Goal: Communication & Community: Share content

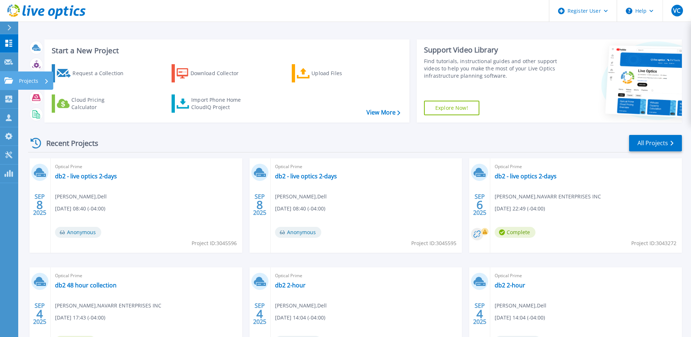
click at [8, 78] on icon at bounding box center [8, 80] width 9 height 6
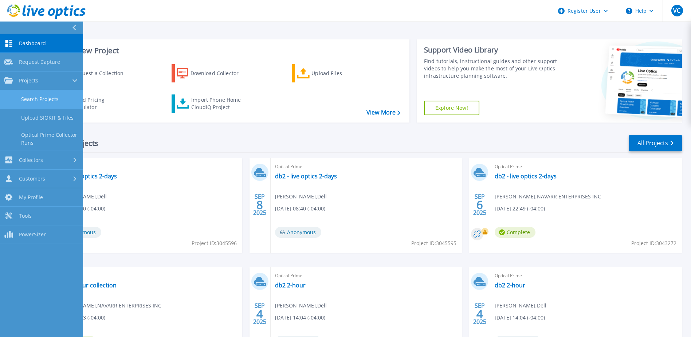
click at [43, 102] on link "Search Projects" at bounding box center [41, 99] width 83 height 19
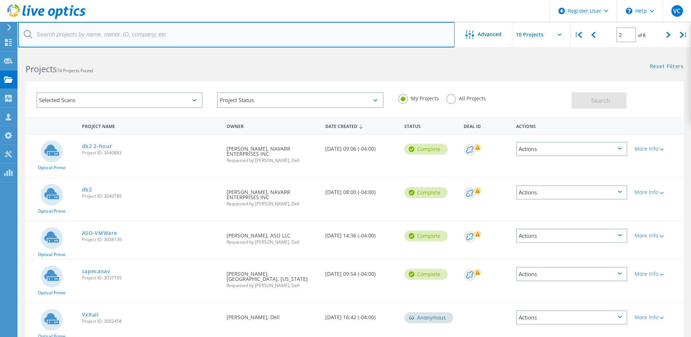
click at [91, 35] on input "text" at bounding box center [236, 35] width 437 height 26
paste input "mhunter@ufresources.com"
type input "mhunter@ufresources.com"
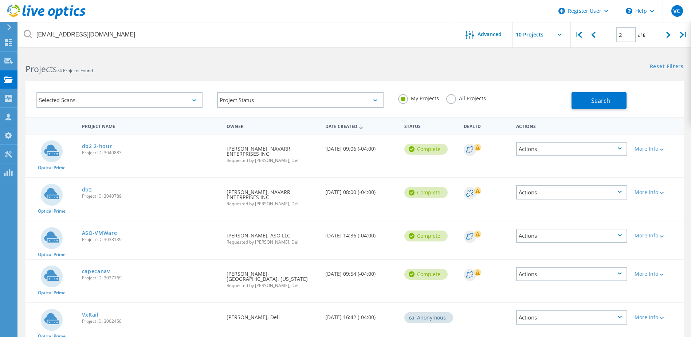
drag, startPoint x: 590, startPoint y: 97, endPoint x: 423, endPoint y: 85, distance: 167.7
click at [421, 87] on div "Selected Scans Project Status In Progress Complete Published Anonymous Archived…" at bounding box center [355, 99] width 659 height 36
drag, startPoint x: 449, startPoint y: 99, endPoint x: 500, endPoint y: 95, distance: 51.9
click at [449, 99] on label "All Projects" at bounding box center [466, 97] width 40 height 7
click at [0, 0] on input "All Projects" at bounding box center [0, 0] width 0 height 0
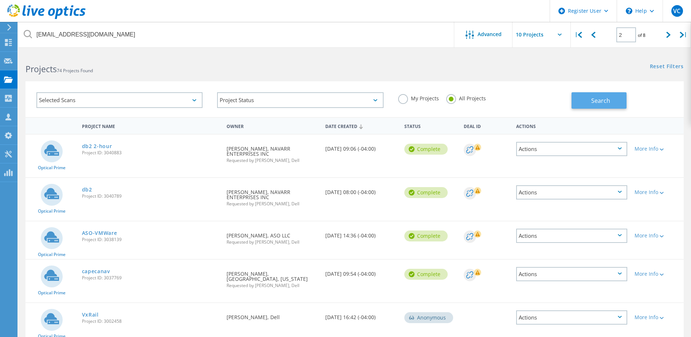
click at [589, 99] on button "Search" at bounding box center [599, 100] width 55 height 16
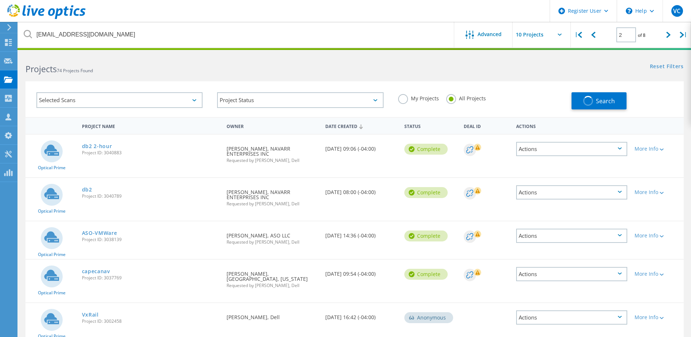
type input "1"
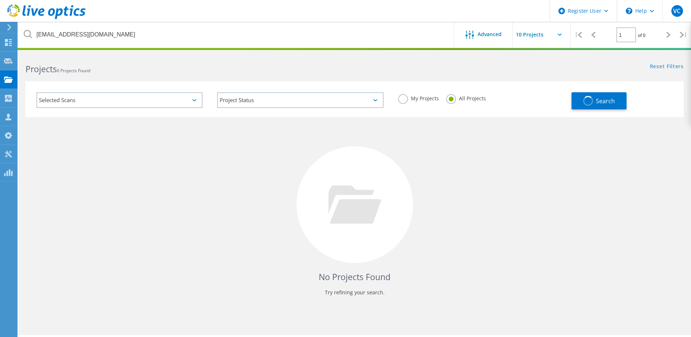
drag, startPoint x: 405, startPoint y: 98, endPoint x: 411, endPoint y: 97, distance: 7.0
click at [405, 98] on label "My Projects" at bounding box center [418, 97] width 41 height 7
click at [0, 0] on input "My Projects" at bounding box center [0, 0] width 0 height 0
drag, startPoint x: 448, startPoint y: 101, endPoint x: 456, endPoint y: 101, distance: 8.4
click at [449, 101] on label "All Projects" at bounding box center [466, 97] width 40 height 7
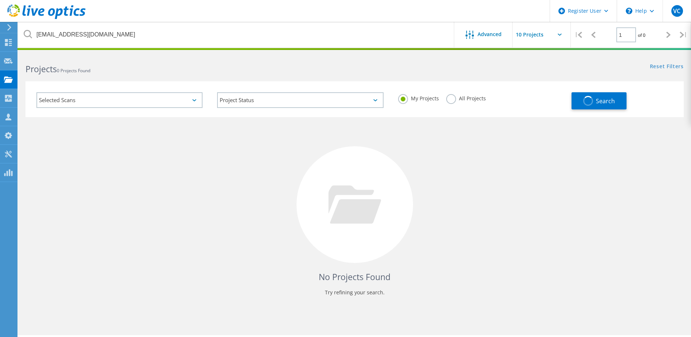
click at [0, 0] on input "All Projects" at bounding box center [0, 0] width 0 height 0
click at [628, 103] on div "Search" at bounding box center [626, 97] width 109 height 24
click at [607, 104] on span "Search" at bounding box center [605, 101] width 19 height 8
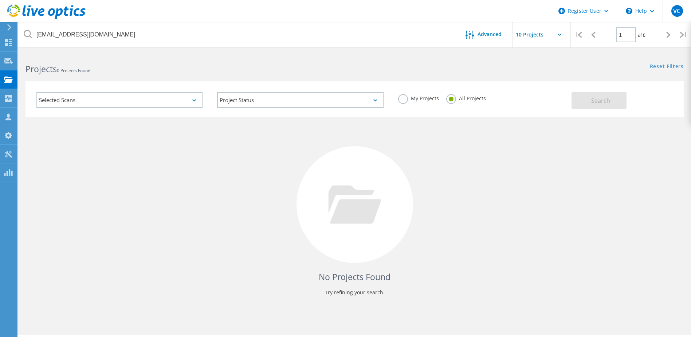
click at [136, 102] on div "Selected Scans" at bounding box center [119, 100] width 166 height 16
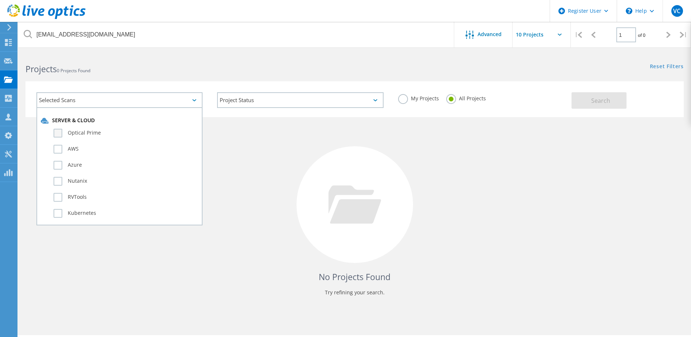
click at [112, 129] on label "Optical Prime" at bounding box center [126, 133] width 145 height 9
click at [0, 0] on input "Optical Prime" at bounding box center [0, 0] width 0 height 0
click at [606, 94] on div "Search" at bounding box center [626, 97] width 109 height 24
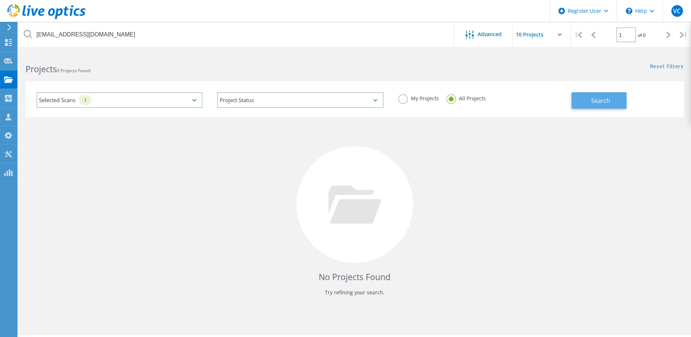
click at [605, 102] on span "Search" at bounding box center [601, 101] width 19 height 8
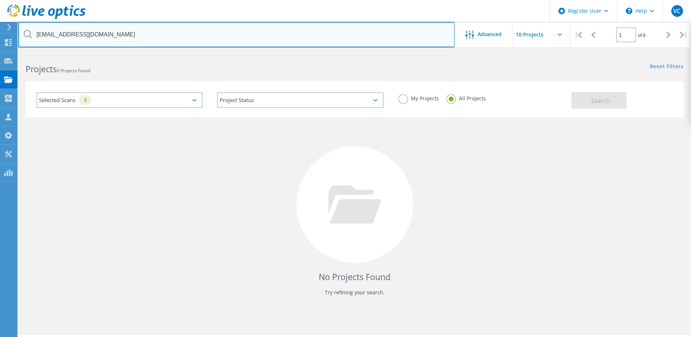
click at [248, 30] on input "mhunter@ufresources.com" at bounding box center [236, 35] width 437 height 26
paste input "mhunter@vitruvix.com"
type input "mhunter@vitruvix.com"
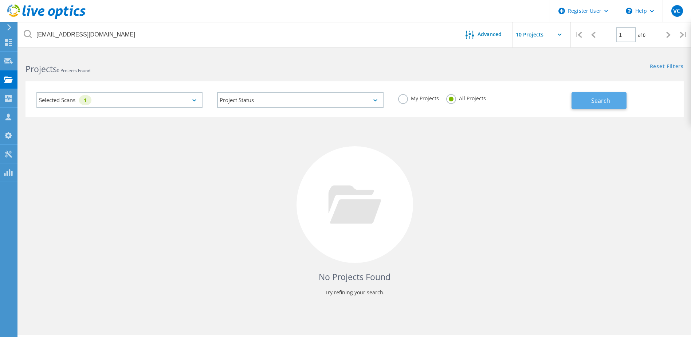
click at [590, 102] on button "Search" at bounding box center [599, 100] width 55 height 16
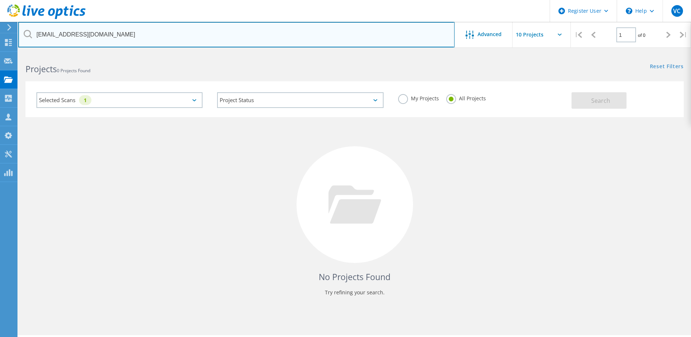
click at [158, 36] on input "mhunter@vitruvix.com" at bounding box center [236, 35] width 437 height 26
paste input "Michael S Hunter <mhunter@vitruvix.com>"
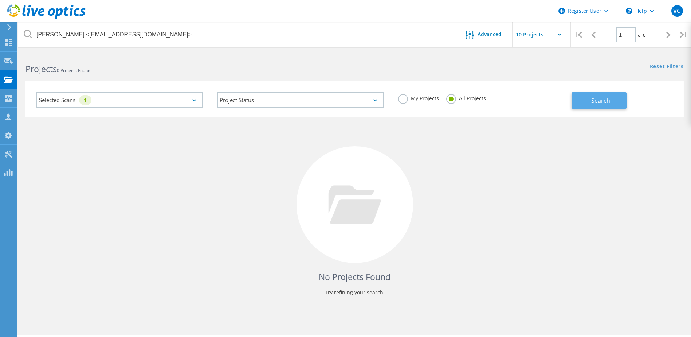
click at [601, 101] on span "Search" at bounding box center [601, 101] width 19 height 8
click at [17, 80] on div "Projects" at bounding box center [34, 79] width 35 height 18
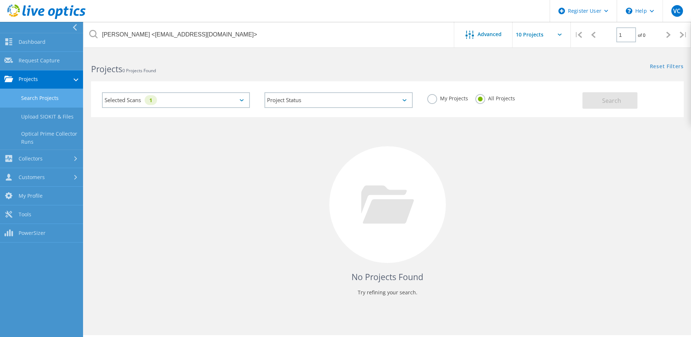
click at [40, 96] on link "Search Projects" at bounding box center [41, 98] width 83 height 19
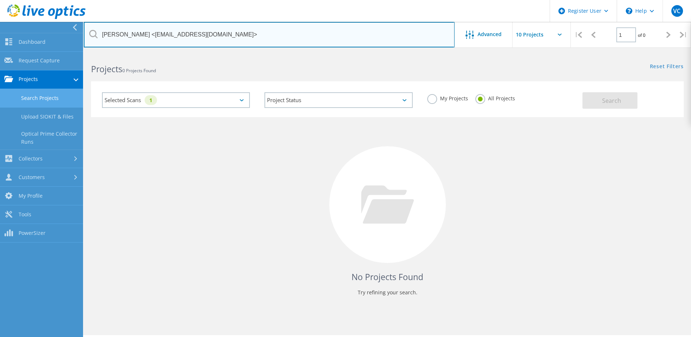
click at [379, 28] on input "Michael S Hunter <mhunter@vitruvix.com>" at bounding box center [269, 35] width 371 height 26
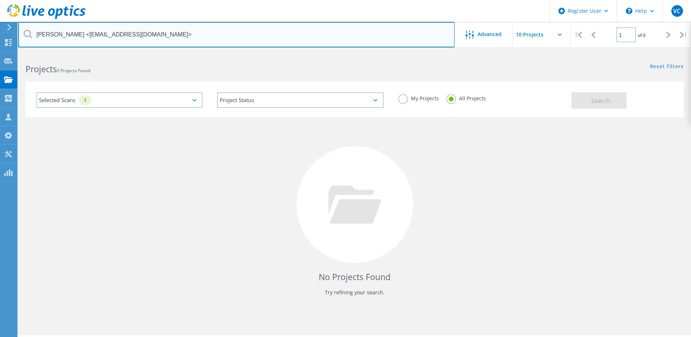
click at [379, 27] on input "Michael S Hunter <mhunter@vitruvix.com>" at bounding box center [236, 35] width 437 height 26
paste input "m.schaffer@capecanaveral.gov"
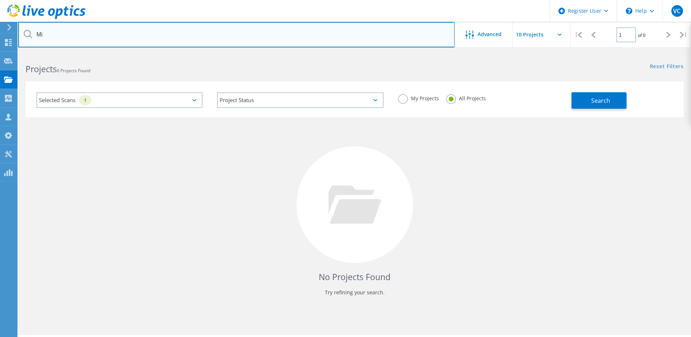
type input "M"
paste input "m.schaffer@capecanaveral.gov"
type input "m.schaffer@capecanaveral.gov"
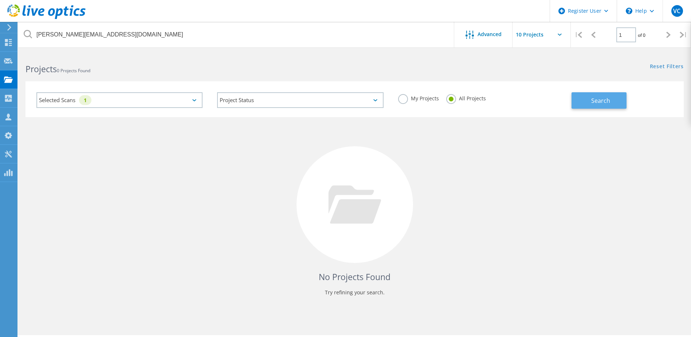
drag, startPoint x: 402, startPoint y: 99, endPoint x: 617, endPoint y: 101, distance: 215.4
click at [402, 99] on label "My Projects" at bounding box center [418, 97] width 41 height 7
click at [0, 0] on input "My Projects" at bounding box center [0, 0] width 0 height 0
click at [607, 101] on span "Search" at bounding box center [601, 101] width 19 height 8
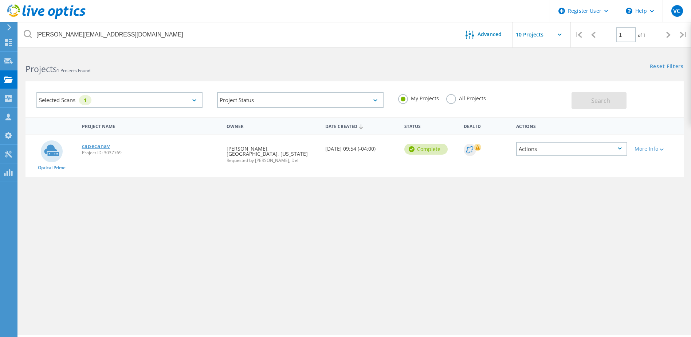
click at [102, 144] on link "capecanav" at bounding box center [96, 146] width 28 height 5
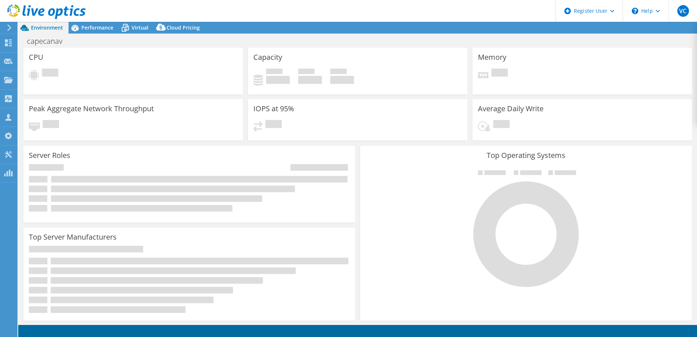
select select "USD"
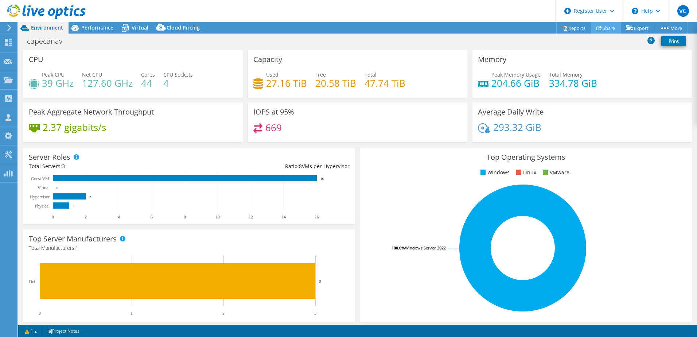
click at [599, 29] on link "Share" at bounding box center [606, 27] width 30 height 11
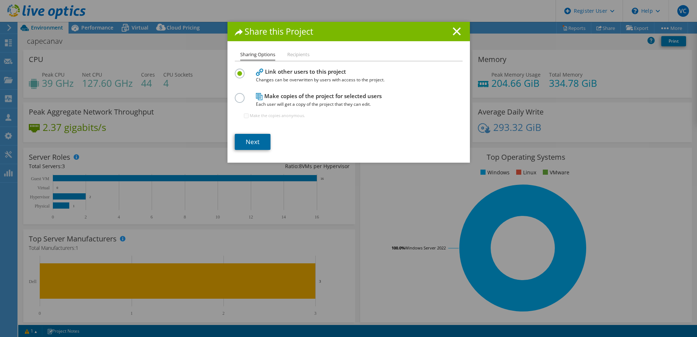
click at [251, 144] on link "Next" at bounding box center [253, 142] width 36 height 16
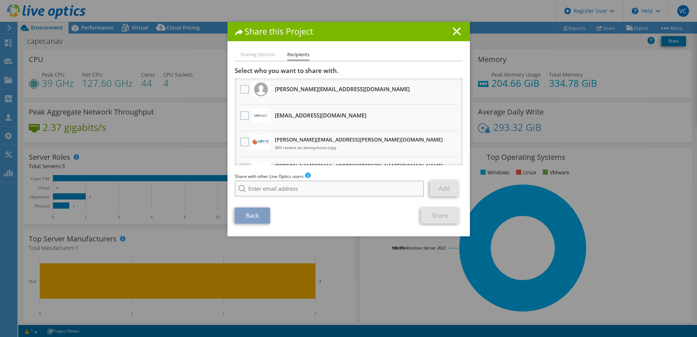
drag, startPoint x: 295, startPoint y: 177, endPoint x: 296, endPoint y: 184, distance: 6.6
click at [296, 179] on span "Share with other Live Optics users" at bounding box center [269, 176] width 69 height 6
click at [296, 185] on input "search" at bounding box center [330, 188] width 190 height 16
type input "adam gingras"
click at [277, 201] on div "No results for found." at bounding box center [277, 198] width 84 height 9
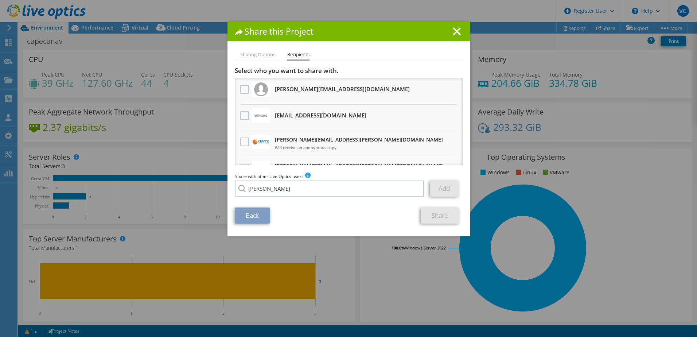
click at [3, 93] on div "Share this Project Sharing Options Recipients Link other users to this project …" at bounding box center [348, 168] width 697 height 293
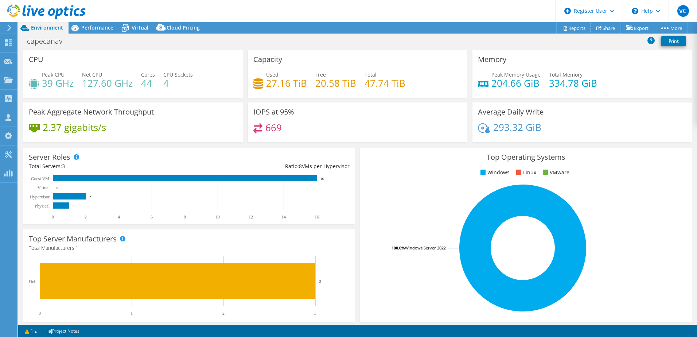
drag, startPoint x: 601, startPoint y: 26, endPoint x: 597, endPoint y: 28, distance: 4.4
click at [601, 26] on link "Share" at bounding box center [606, 27] width 30 height 11
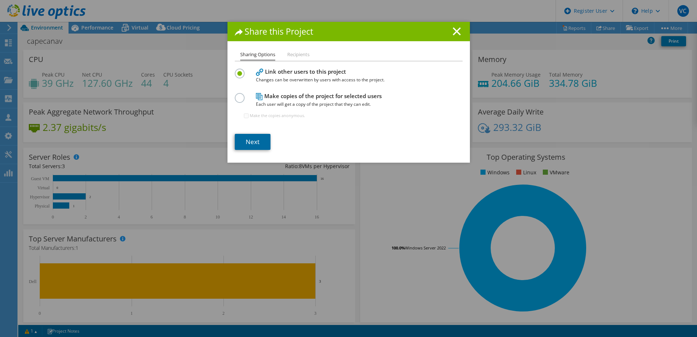
click at [251, 145] on link "Next" at bounding box center [253, 142] width 36 height 16
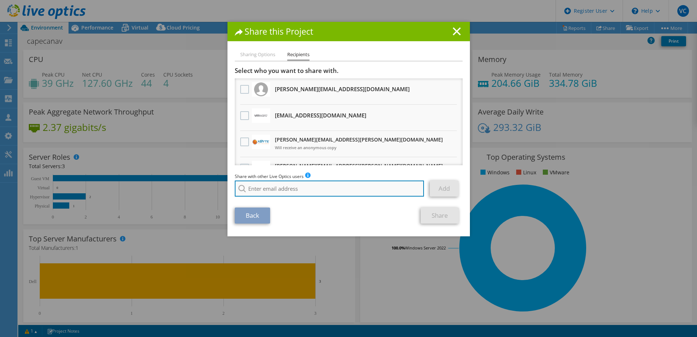
click at [282, 195] on input "search" at bounding box center [330, 188] width 190 height 16
paste input "DevinHorn@ecei.com"
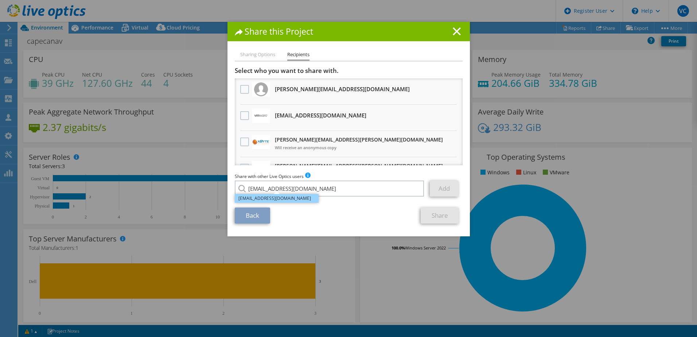
click at [282, 199] on li "[EMAIL_ADDRESS][DOMAIN_NAME]" at bounding box center [277, 198] width 84 height 9
type input "[EMAIL_ADDRESS][DOMAIN_NAME]"
click at [450, 191] on link "Add" at bounding box center [444, 188] width 29 height 16
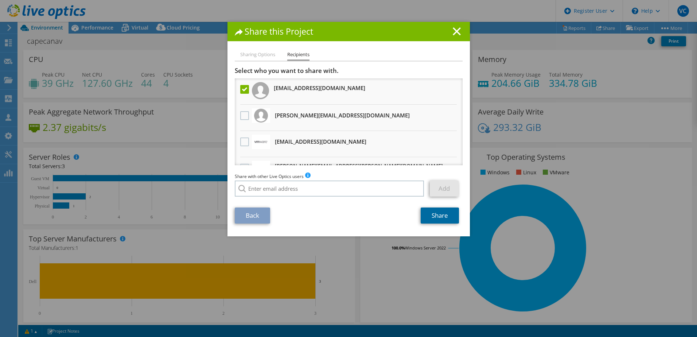
drag, startPoint x: 441, startPoint y: 219, endPoint x: 234, endPoint y: 245, distance: 208.3
click at [441, 219] on link "Share" at bounding box center [440, 215] width 38 height 16
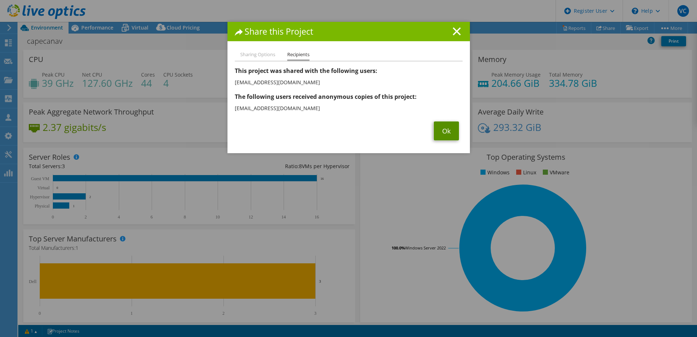
drag, startPoint x: 448, startPoint y: 131, endPoint x: 419, endPoint y: 139, distance: 29.9
click at [448, 131] on link "Ok" at bounding box center [446, 130] width 25 height 19
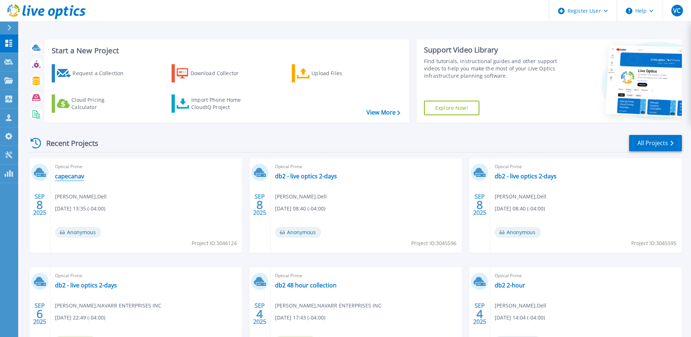
click at [71, 176] on link "capecanav" at bounding box center [69, 175] width 29 height 7
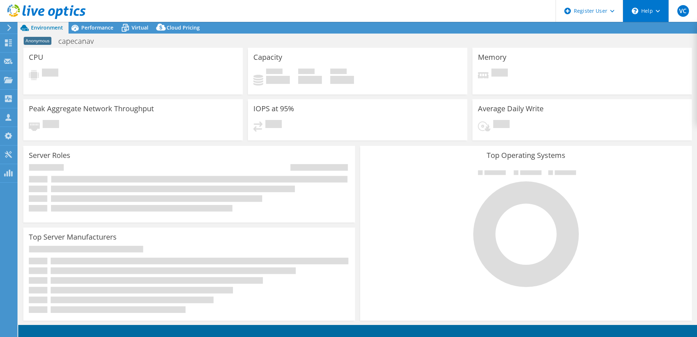
select select "USD"
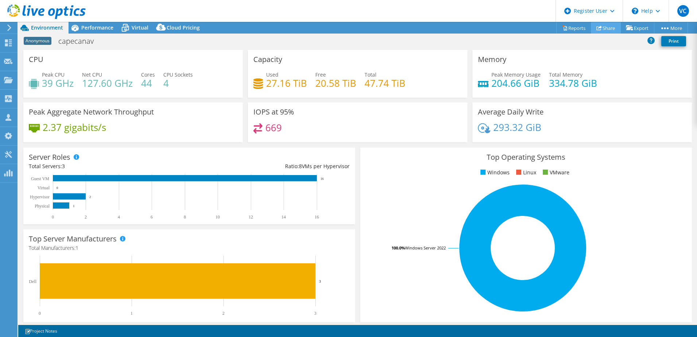
click at [596, 29] on icon at bounding box center [598, 27] width 5 height 5
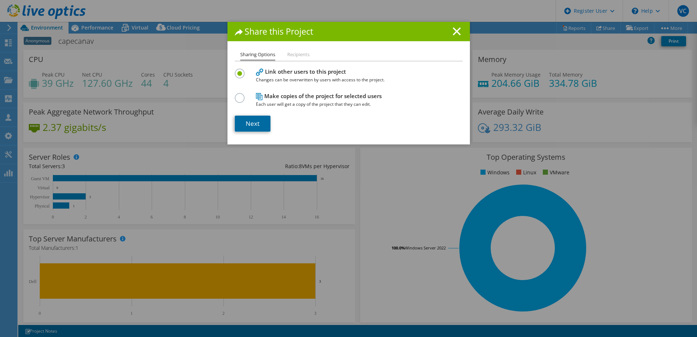
click at [252, 125] on link "Next" at bounding box center [253, 124] width 36 height 16
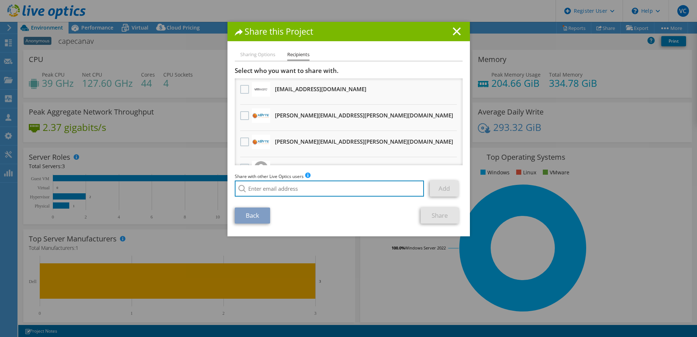
drag, startPoint x: 276, startPoint y: 186, endPoint x: 273, endPoint y: 172, distance: 14.2
click at [276, 185] on input "search" at bounding box center [330, 188] width 190 height 16
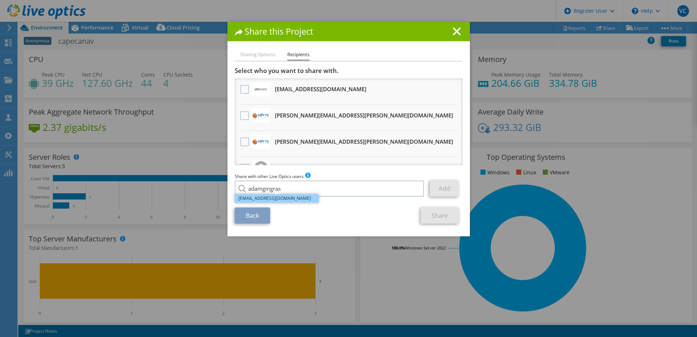
click at [301, 198] on li "[EMAIL_ADDRESS][DOMAIN_NAME]" at bounding box center [277, 198] width 84 height 9
type input "[EMAIL_ADDRESS][DOMAIN_NAME]"
click at [439, 185] on link "Add" at bounding box center [444, 188] width 29 height 16
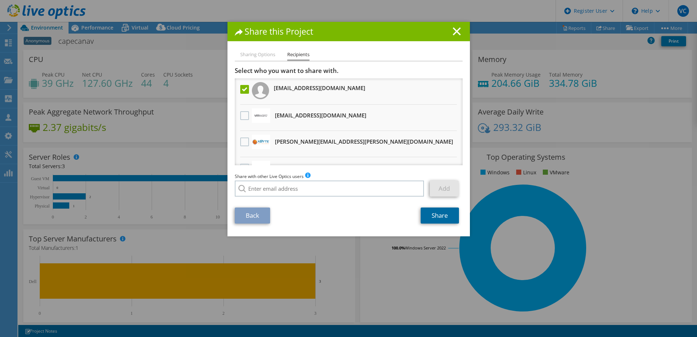
click at [434, 221] on link "Share" at bounding box center [440, 215] width 38 height 16
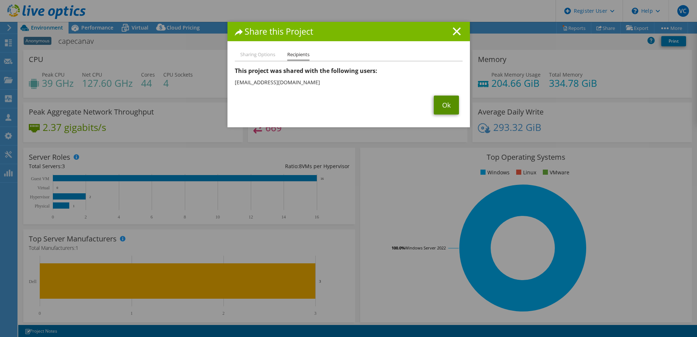
click at [437, 112] on link "Ok" at bounding box center [446, 104] width 25 height 19
